Goal: Find specific page/section: Find specific page/section

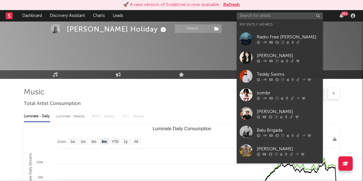
select select "6m"
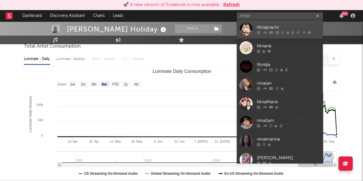
type input "ninaja"
click at [267, 25] on div "Ninajirachi" at bounding box center [288, 27] width 63 height 7
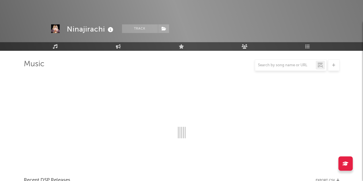
scroll to position [57, 0]
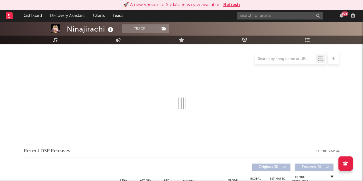
select select "6m"
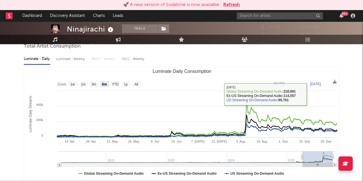
scroll to position [0, 0]
